Goal: Answer question/provide support: Share knowledge or assist other users

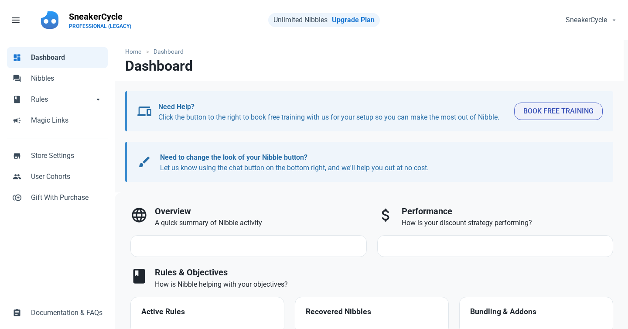
select select "7d"
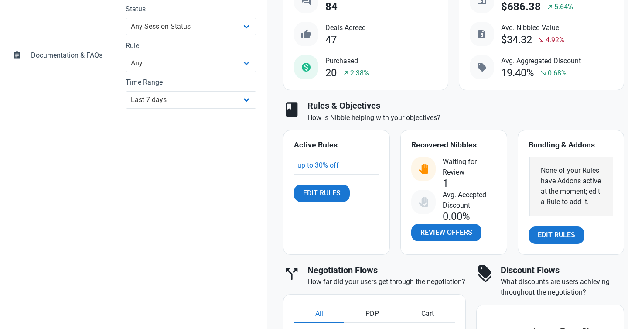
scroll to position [287, 0]
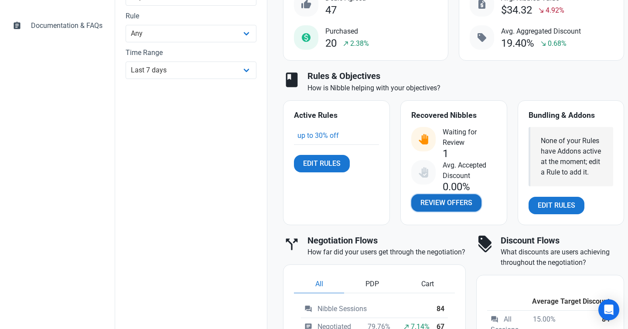
click at [438, 203] on span "Review Offers" at bounding box center [447, 203] width 52 height 10
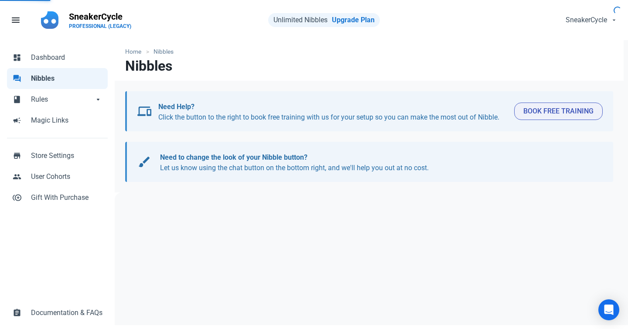
select select "user_offer_available"
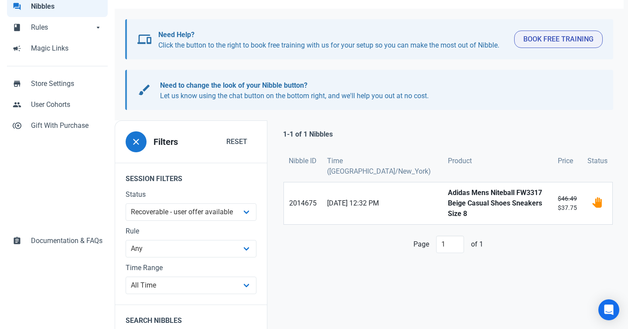
scroll to position [106, 0]
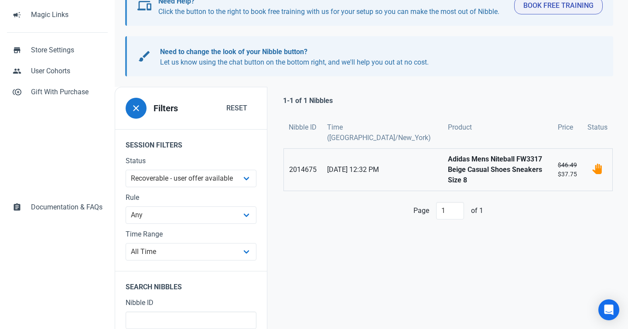
click at [449, 162] on strong "Adidas Mens Niteball FW3317 Beige Casual Shoes Sneakers Size 8" at bounding box center [498, 169] width 100 height 31
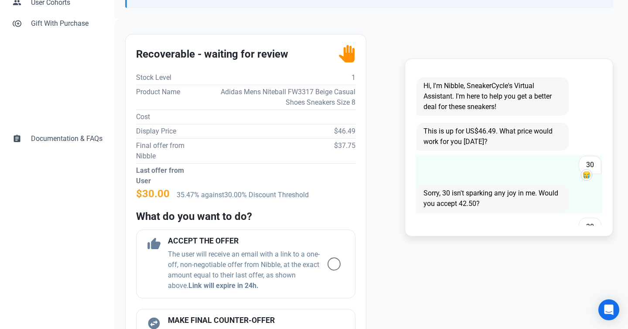
scroll to position [494, 0]
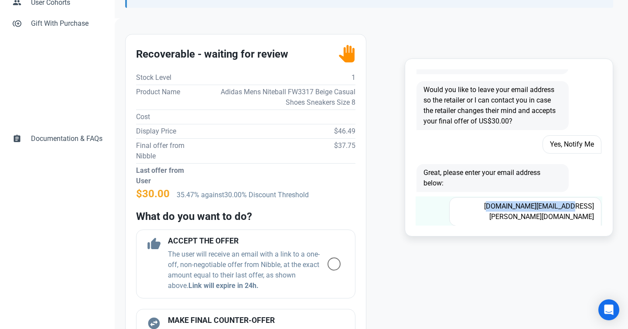
drag, startPoint x: 515, startPoint y: 206, endPoint x: 595, endPoint y: 206, distance: 80.7
click at [595, 206] on span "[DOMAIN_NAME][EMAIL_ADDRESS][PERSON_NAME][DOMAIN_NAME]" at bounding box center [526, 211] width 152 height 29
copy span "[DOMAIN_NAME][EMAIL_ADDRESS][PERSON_NAME][DOMAIN_NAME]"
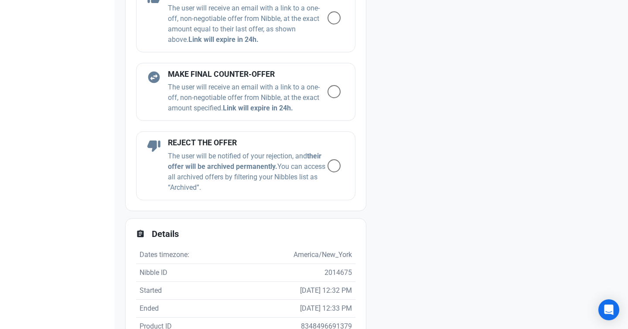
scroll to position [519, 0]
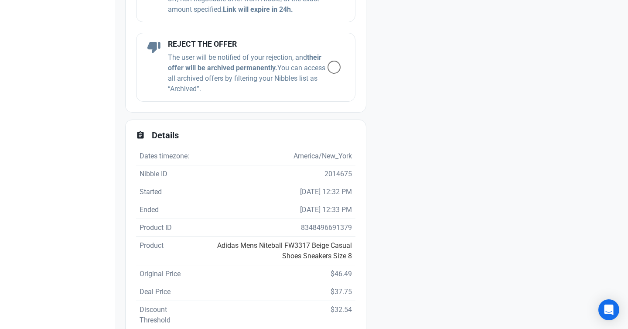
click at [303, 252] on link "Adidas Mens Niteball FW3317 Beige Casual Shoes Sneakers Size 8" at bounding box center [284, 250] width 135 height 19
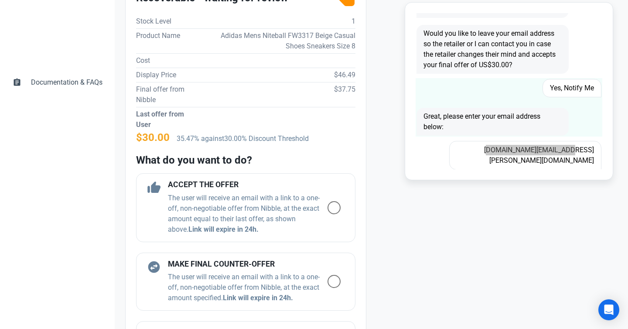
scroll to position [272, 0]
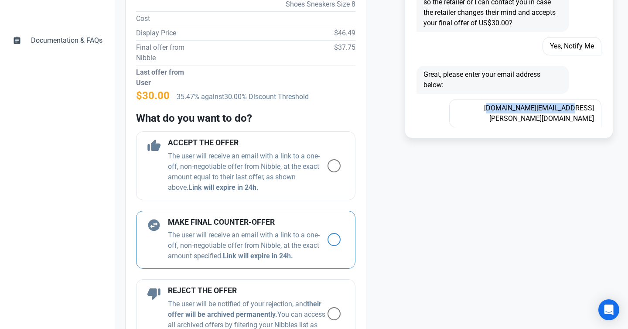
click at [336, 239] on span at bounding box center [334, 239] width 13 height 13
click at [333, 239] on input "radio" at bounding box center [331, 240] width 6 height 6
click at [336, 239] on div "swap_horizontal_circle MAKE FINAL COUNTER-OFFER The user will receive an email …" at bounding box center [246, 240] width 220 height 58
radio input "true"
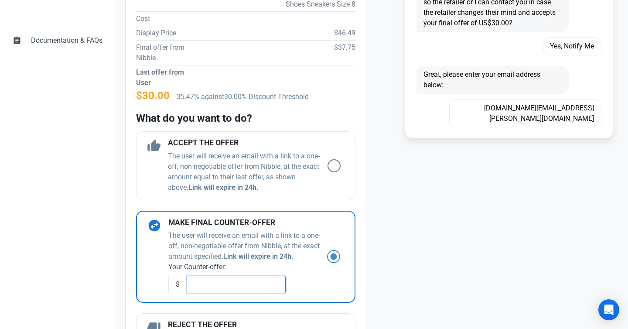
click at [246, 288] on input "text" at bounding box center [236, 284] width 99 height 17
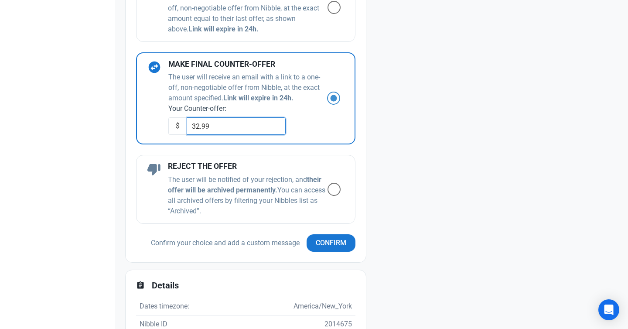
scroll to position [513, 0]
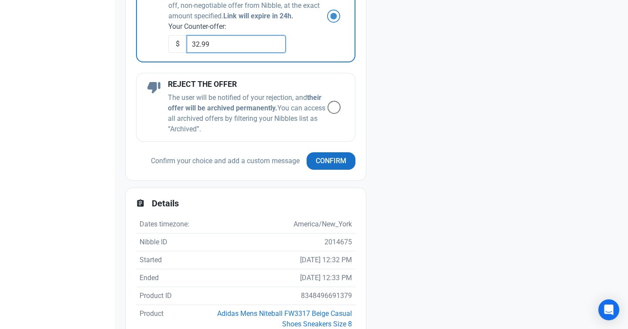
type input "32.99"
click at [324, 165] on span "Confirm" at bounding box center [331, 161] width 31 height 10
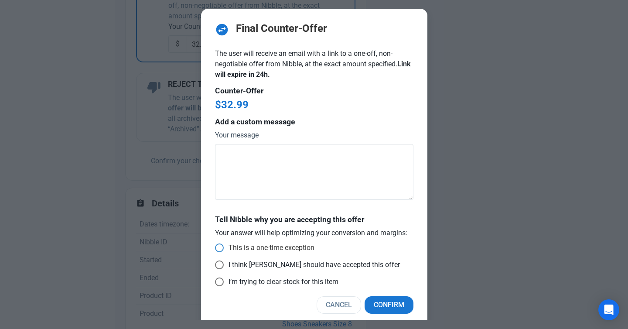
click at [221, 248] on span at bounding box center [219, 248] width 9 height 9
click at [221, 248] on input "This is a one-time exception" at bounding box center [218, 248] width 6 height 6
radio input "true"
click at [381, 298] on button "Confirm" at bounding box center [389, 304] width 49 height 17
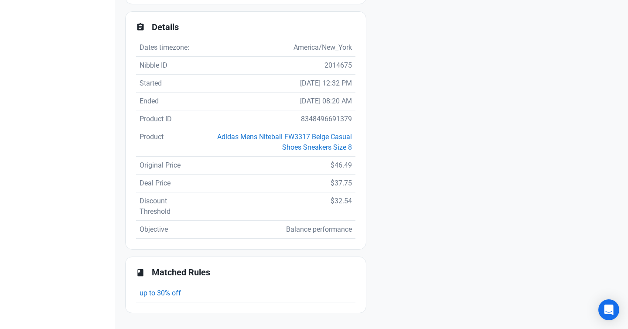
scroll to position [447, 0]
